Goal: Task Accomplishment & Management: Complete application form

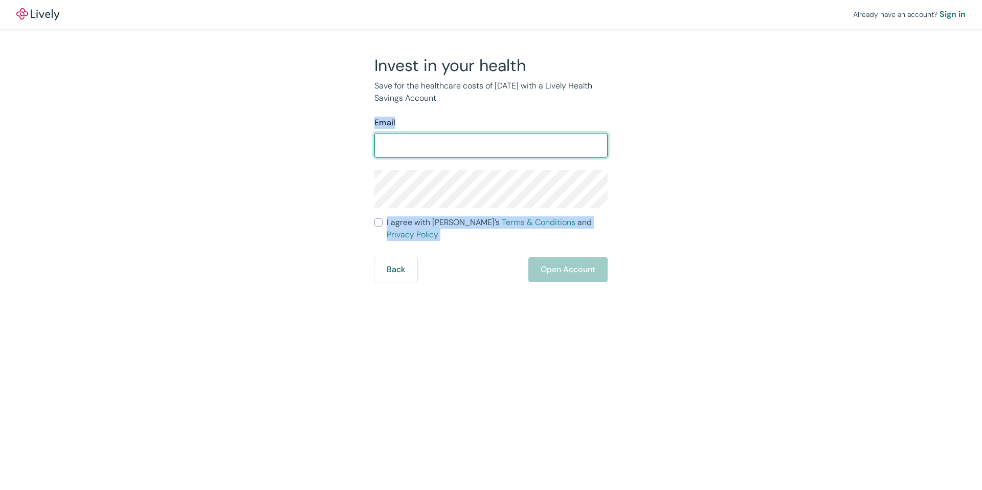
drag, startPoint x: 526, startPoint y: 108, endPoint x: 584, endPoint y: 393, distance: 290.7
click at [555, 248] on div "Invest in your health Save for the healthcare costs of [DATE] with a Lively Hea…" at bounding box center [484, 168] width 245 height 227
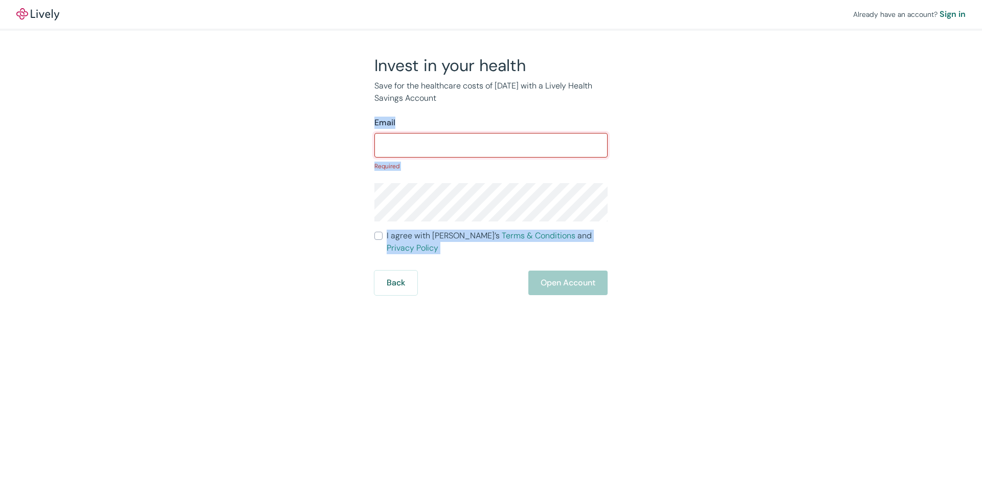
click at [509, 145] on input "Email" at bounding box center [490, 145] width 233 height 20
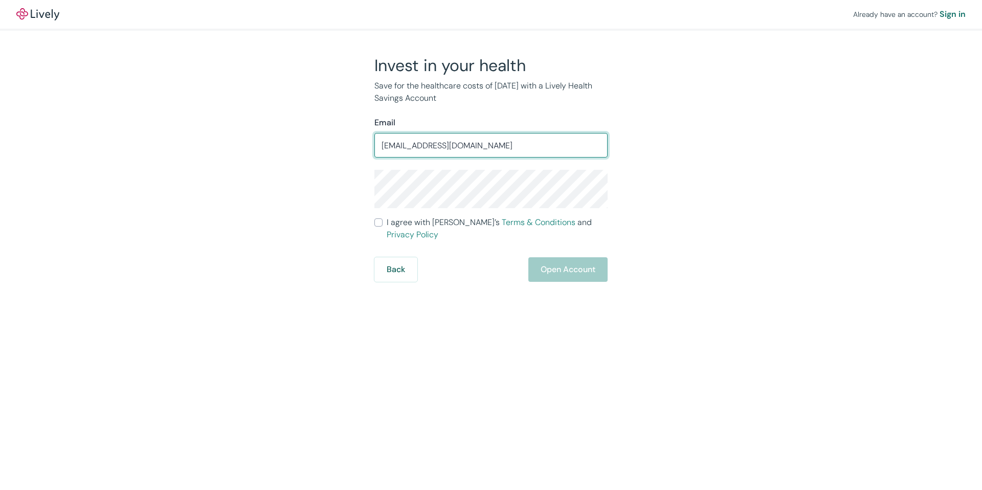
type input "palf3@yahoo.com"
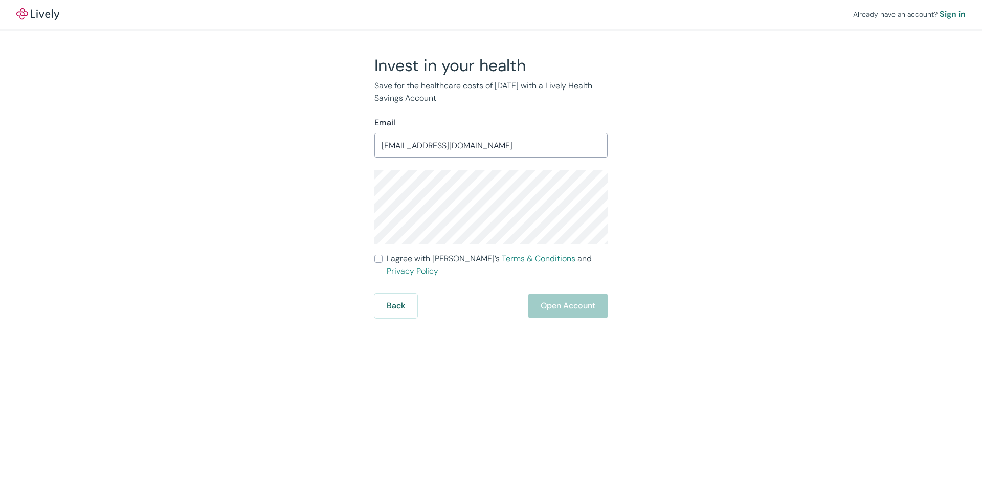
click at [379, 255] on input "I agree with Lively’s Terms & Conditions and Privacy Policy" at bounding box center [378, 259] width 8 height 8
checkbox input "true"
click at [584, 297] on button "Open Account" at bounding box center [567, 305] width 79 height 25
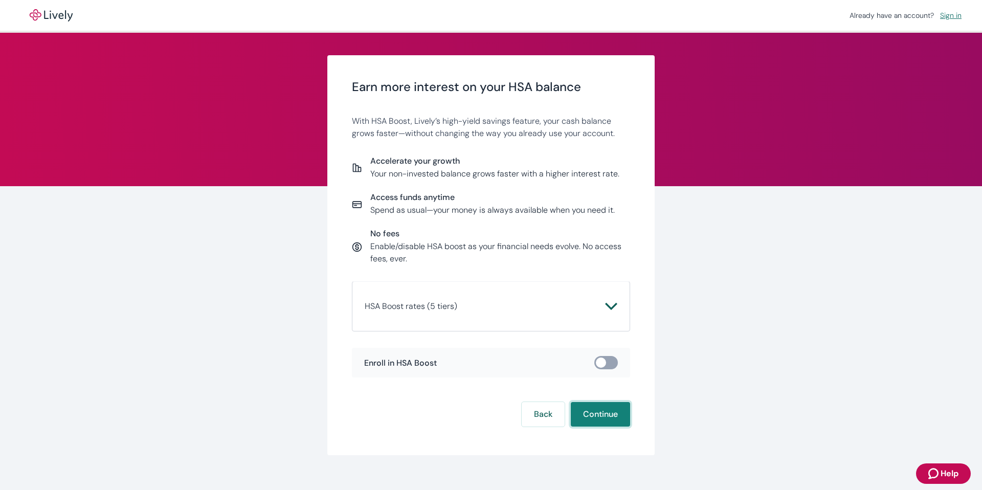
click at [597, 410] on button "Continue" at bounding box center [600, 414] width 59 height 25
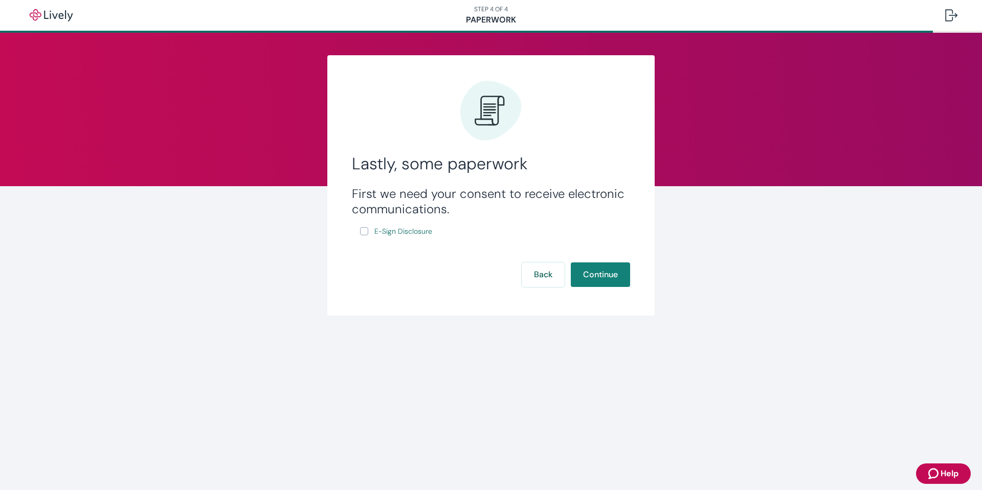
click at [366, 230] on input "E-Sign Disclosure" at bounding box center [364, 231] width 8 height 8
checkbox input "true"
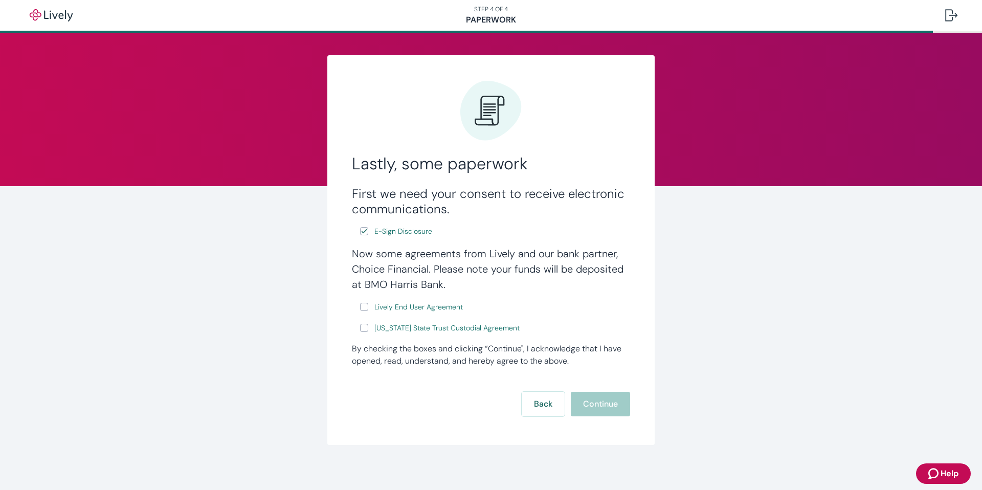
click at [363, 305] on input "Lively End User Agreement" at bounding box center [364, 307] width 8 height 8
checkbox input "true"
click at [363, 328] on input "[US_STATE] State Trust Custodial Agreement" at bounding box center [364, 328] width 8 height 8
checkbox input "true"
click at [603, 403] on button "Continue" at bounding box center [600, 404] width 59 height 25
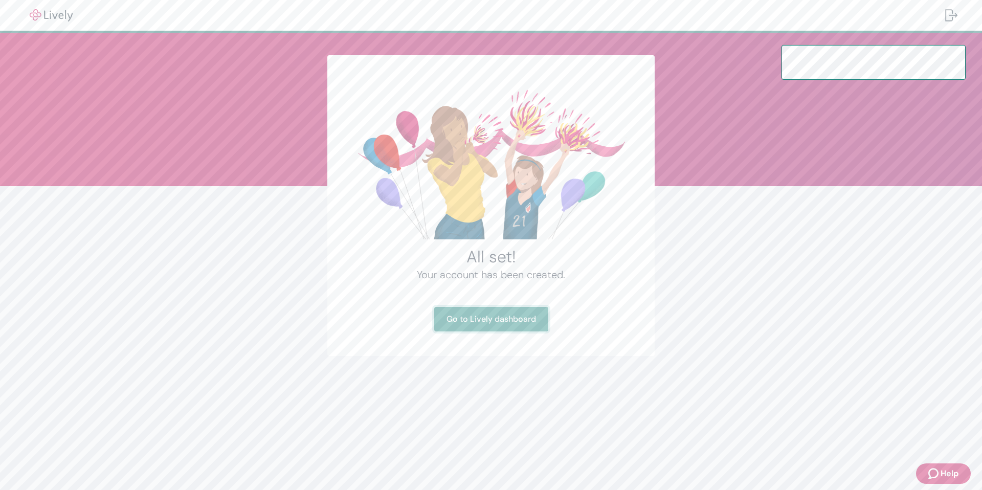
click at [497, 318] on link "Go to Lively dashboard" at bounding box center [491, 319] width 114 height 25
